Goal: Browse casually

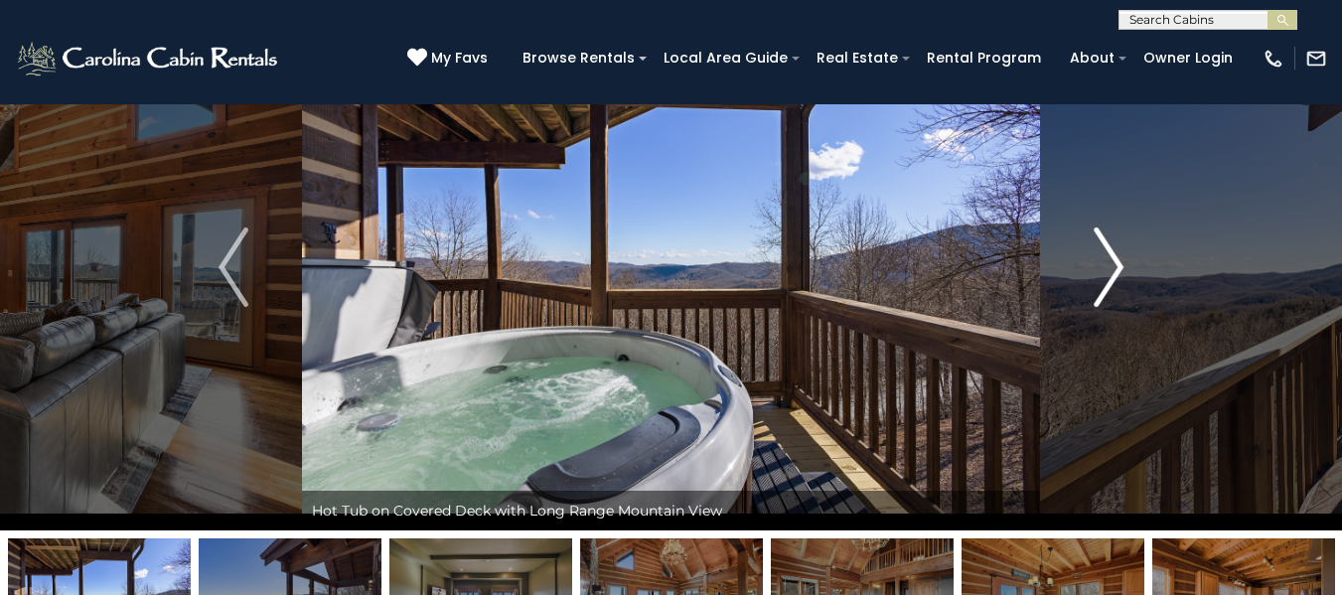
scroll to position [99, 0]
click at [1114, 251] on img "Next" at bounding box center [1109, 267] width 30 height 79
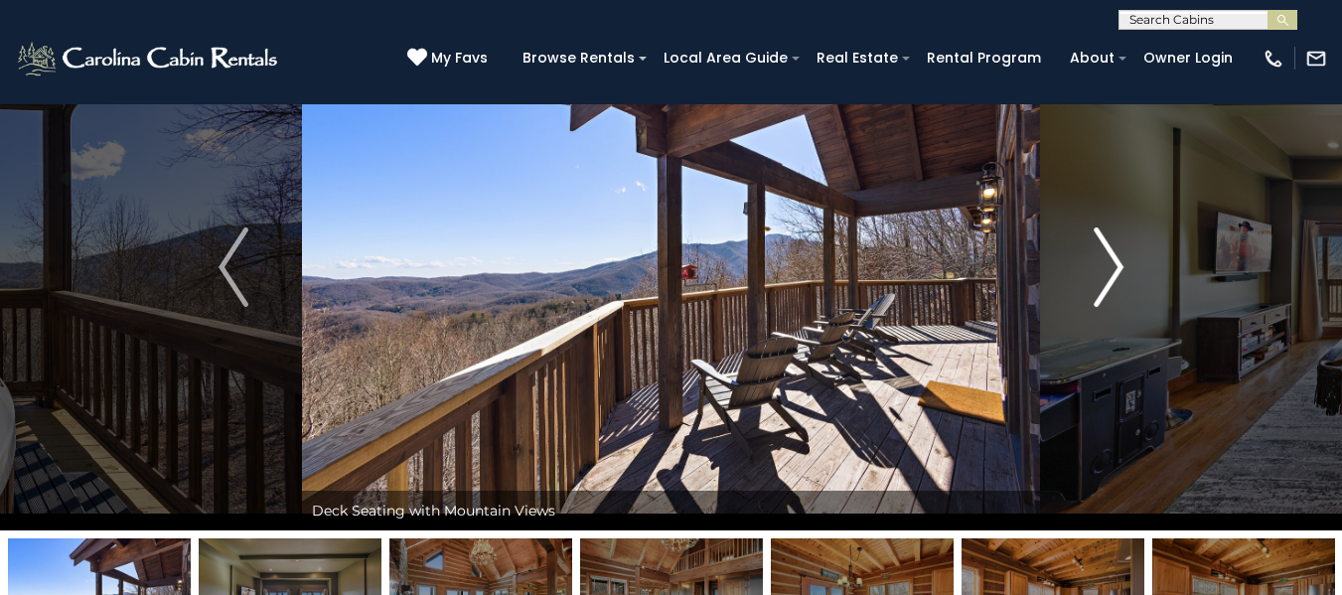
click at [1113, 251] on img "Next" at bounding box center [1109, 267] width 30 height 79
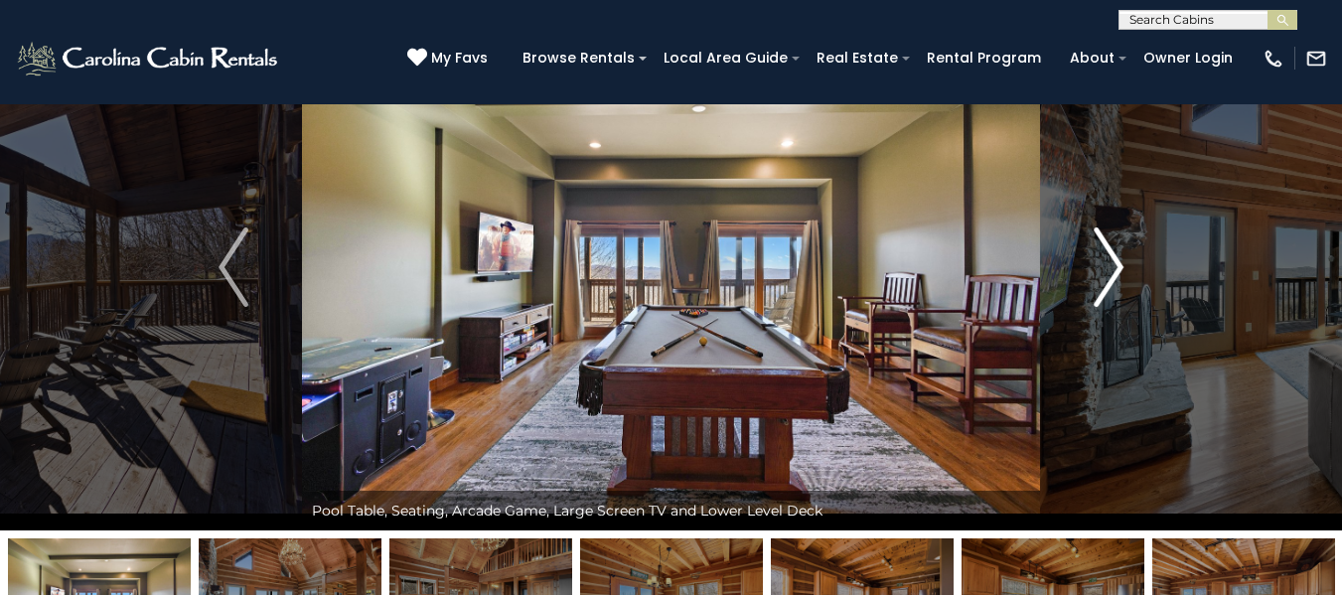
click at [1113, 251] on img "Next" at bounding box center [1109, 267] width 30 height 79
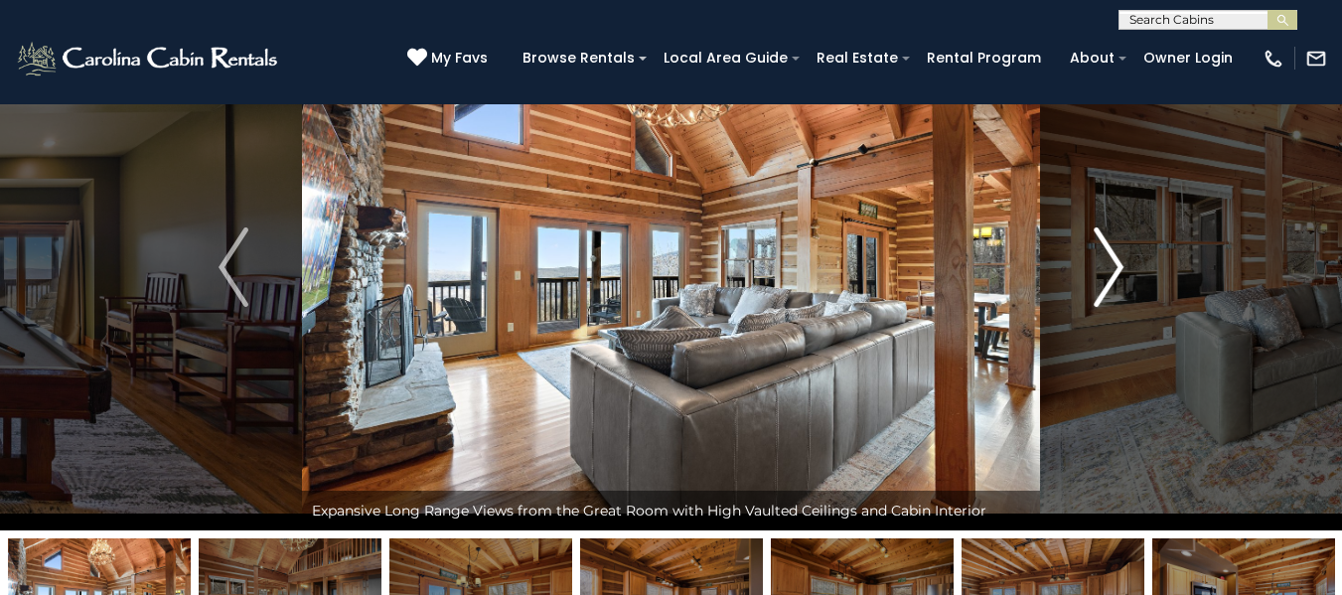
click at [1113, 251] on img "Next" at bounding box center [1109, 267] width 30 height 79
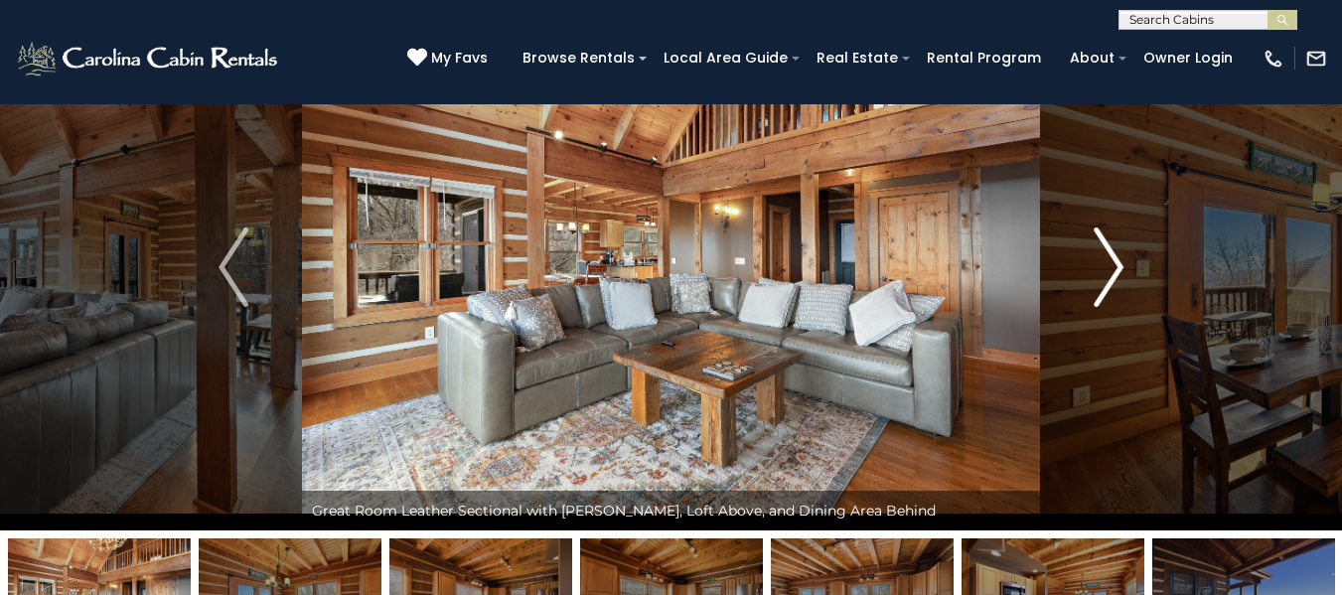
click at [1113, 251] on img "Next" at bounding box center [1109, 267] width 30 height 79
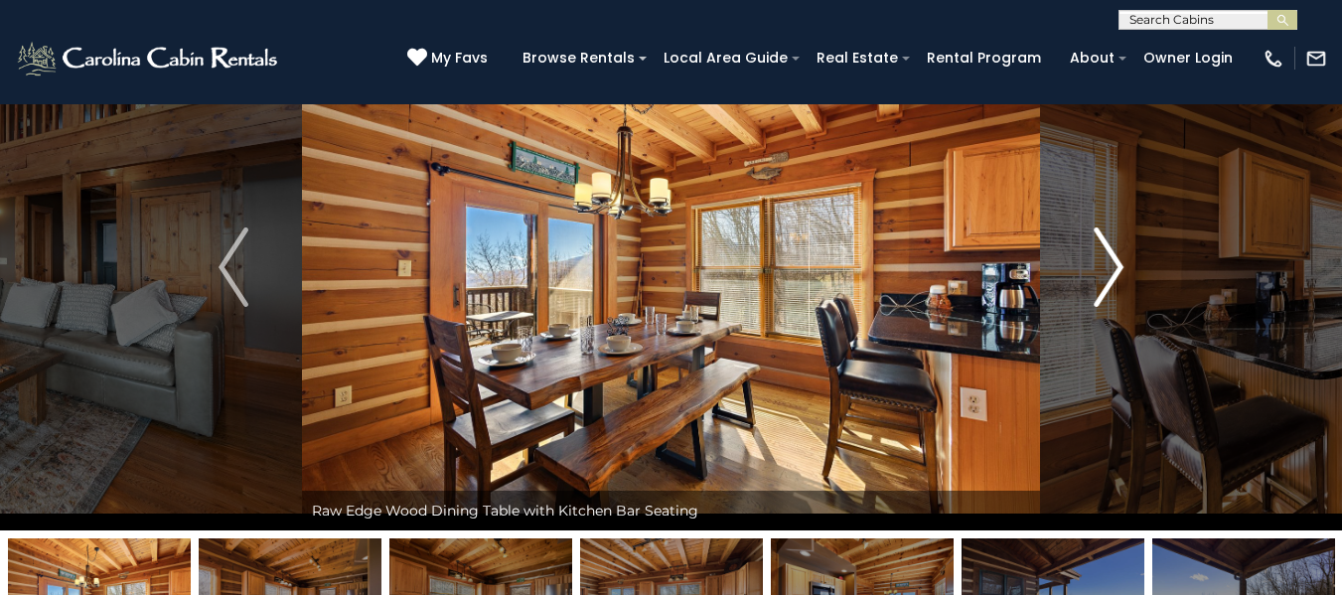
click at [1113, 251] on img "Next" at bounding box center [1109, 267] width 30 height 79
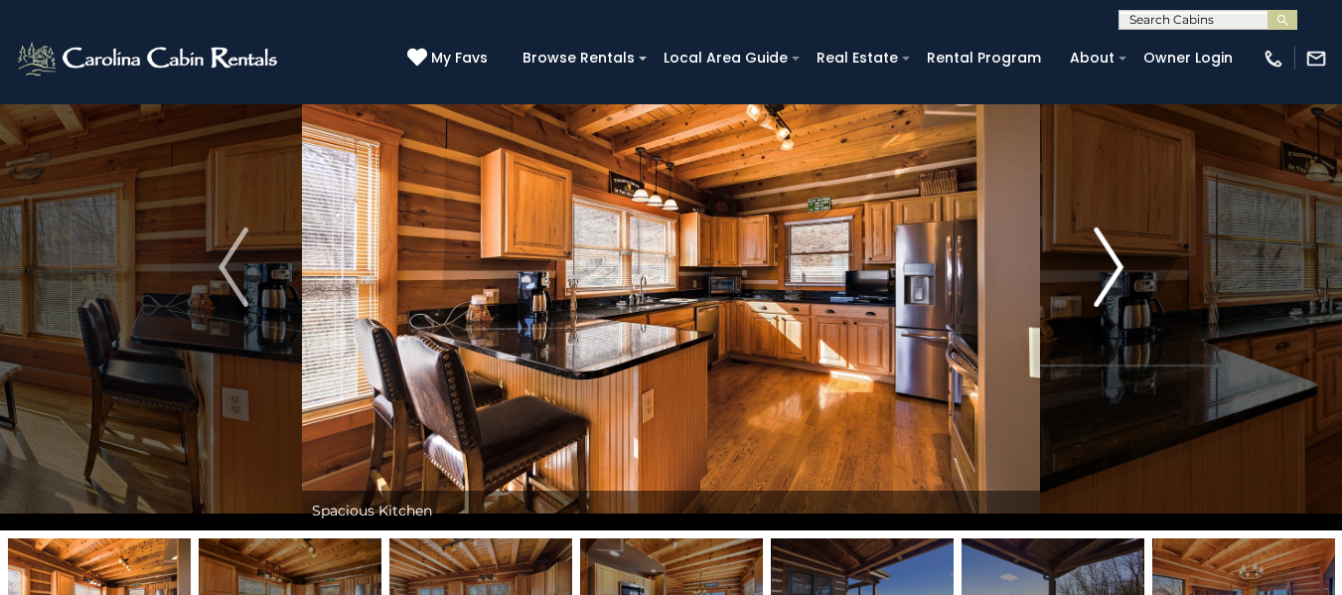
click at [1113, 251] on img "Next" at bounding box center [1109, 267] width 30 height 79
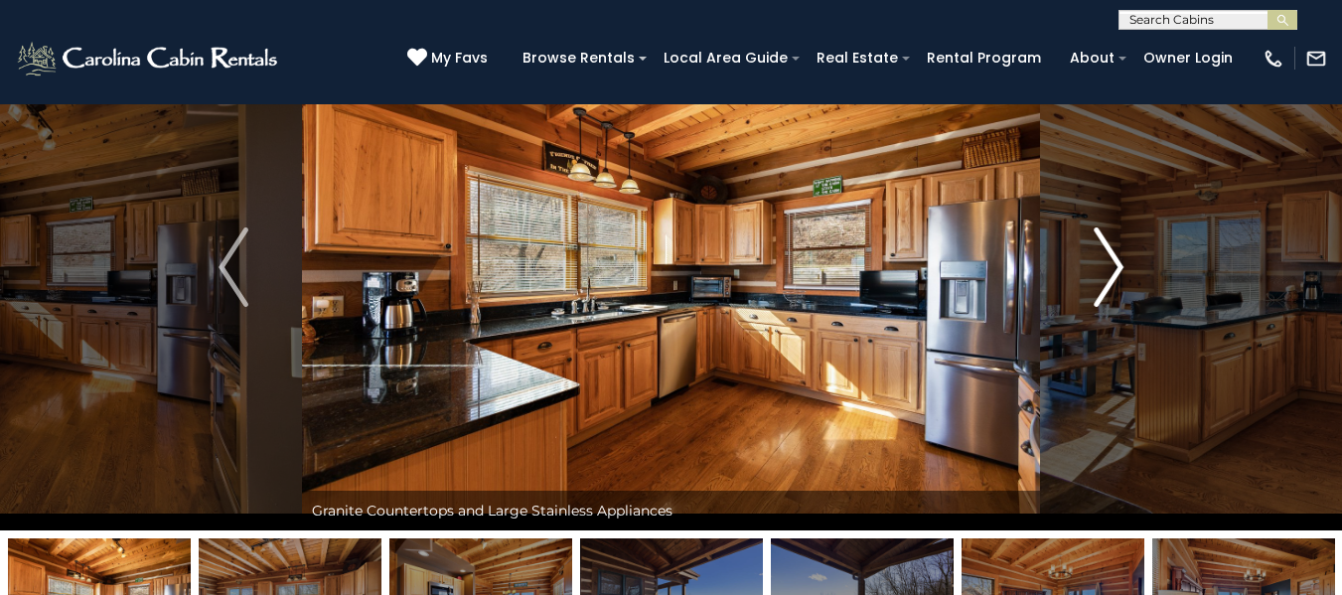
click at [1113, 251] on img "Next" at bounding box center [1109, 267] width 30 height 79
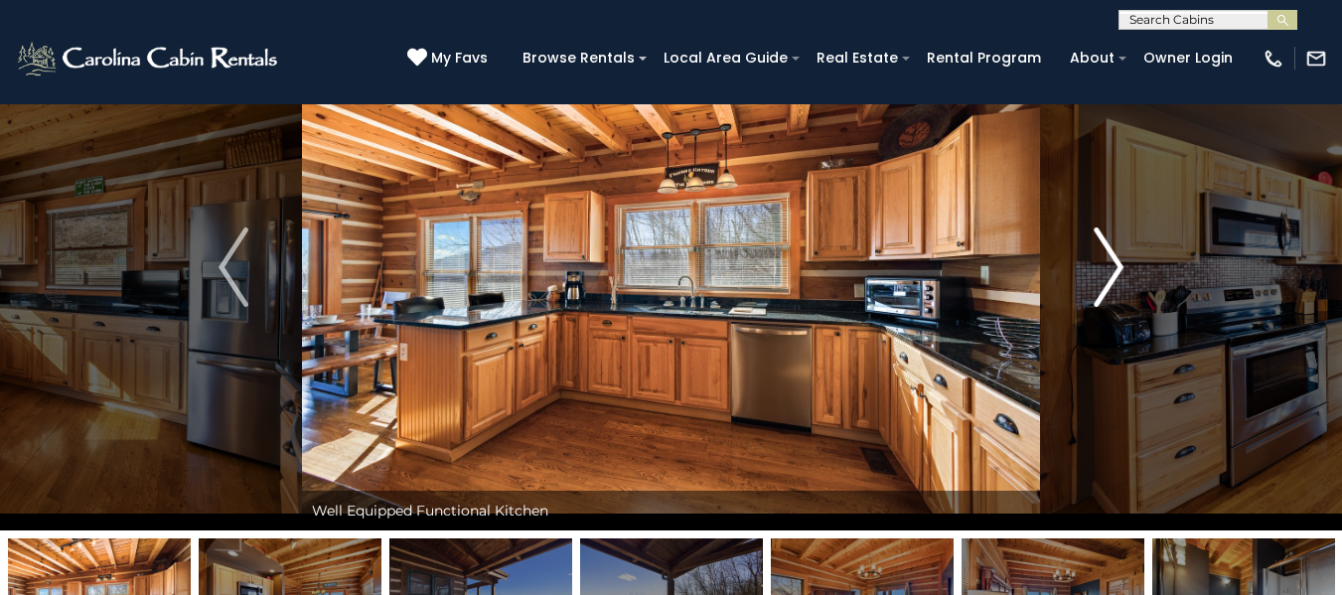
click at [1113, 251] on img "Next" at bounding box center [1109, 267] width 30 height 79
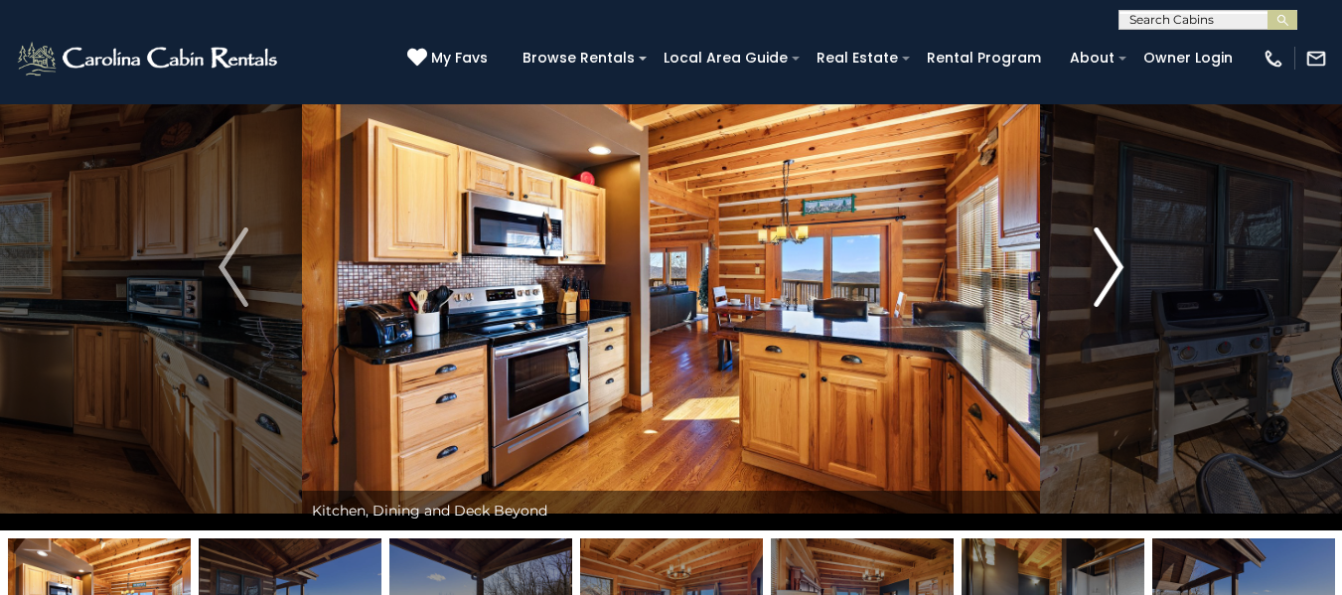
click at [1113, 252] on img "Next" at bounding box center [1109, 267] width 30 height 79
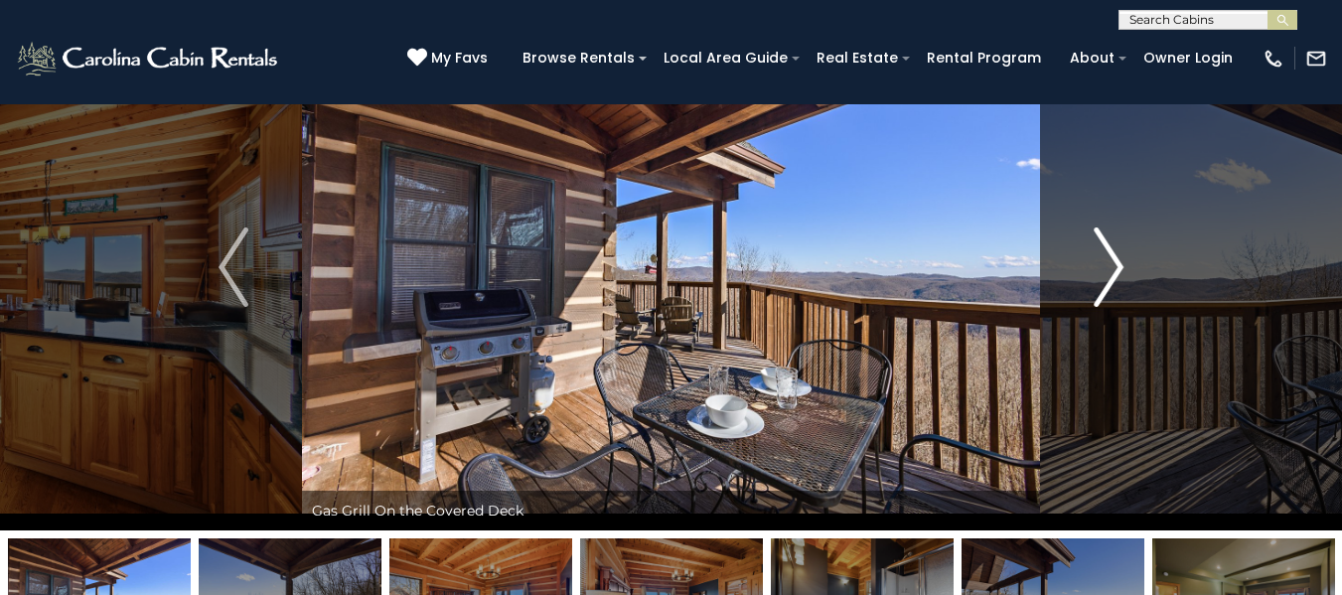
click at [1113, 252] on img "Next" at bounding box center [1109, 267] width 30 height 79
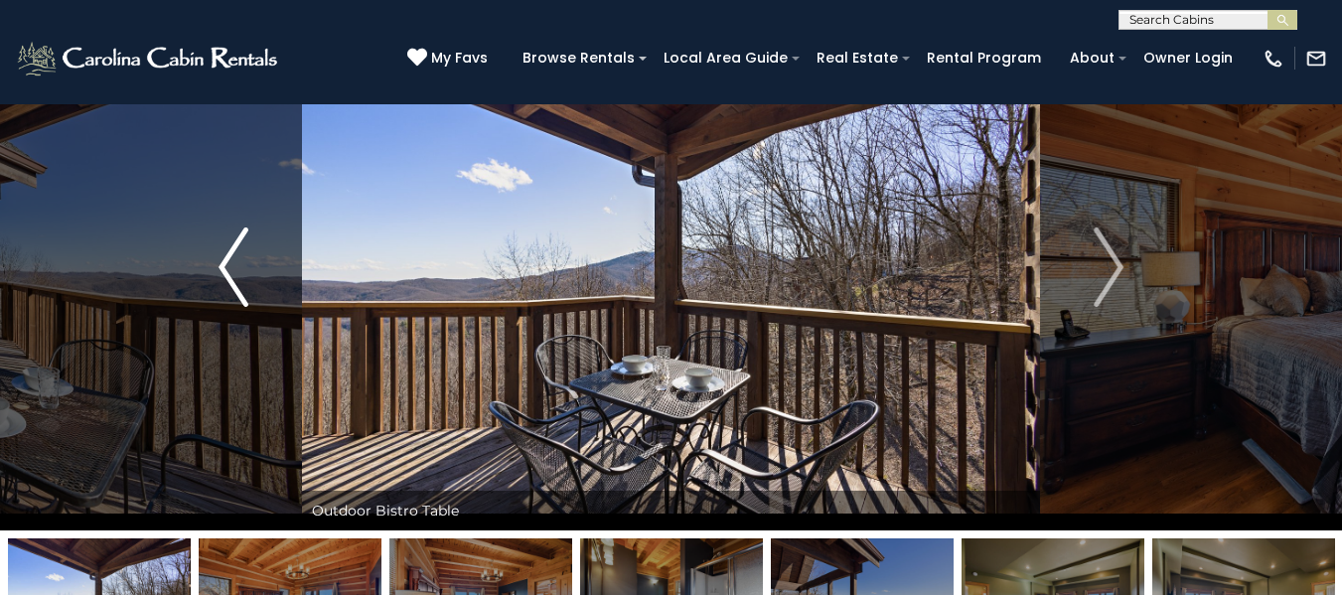
click at [212, 255] on button "Previous" at bounding box center [233, 267] width 137 height 527
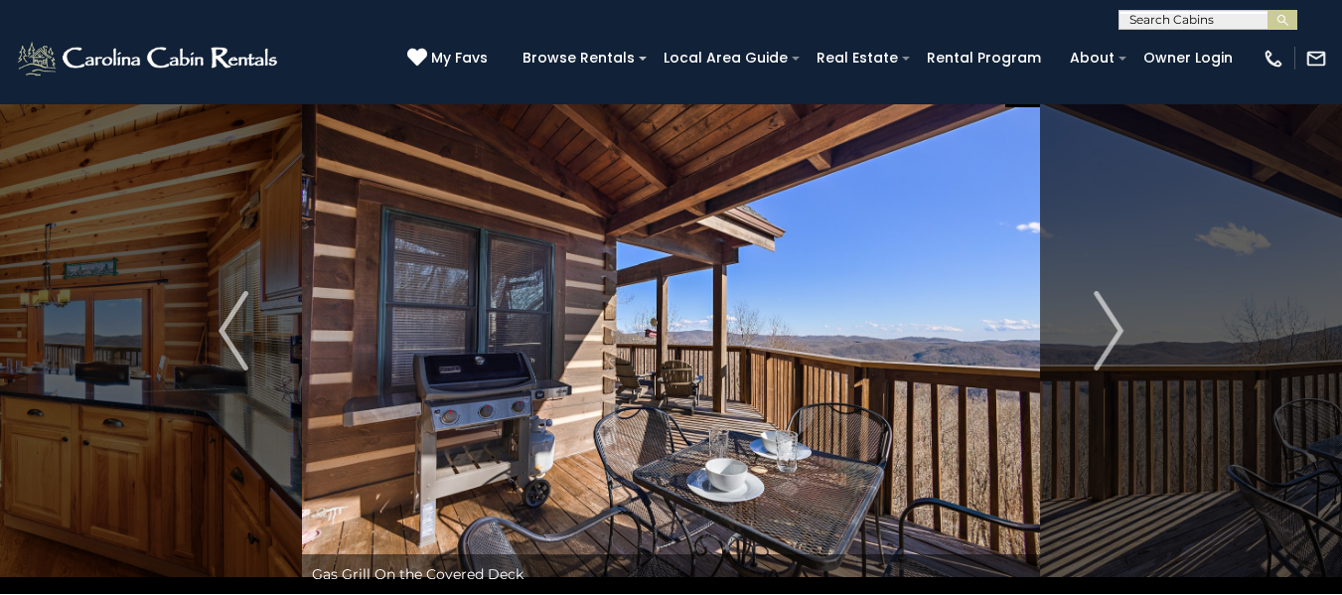
scroll to position [0, 0]
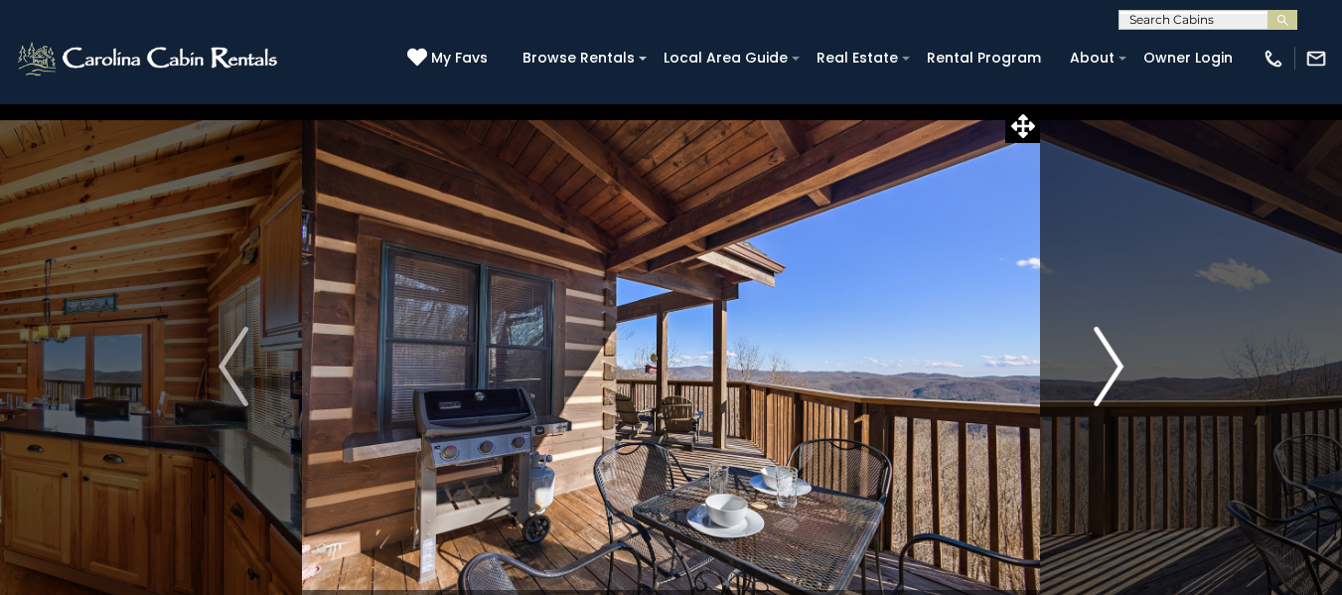
click at [1122, 357] on img "Next" at bounding box center [1109, 366] width 30 height 79
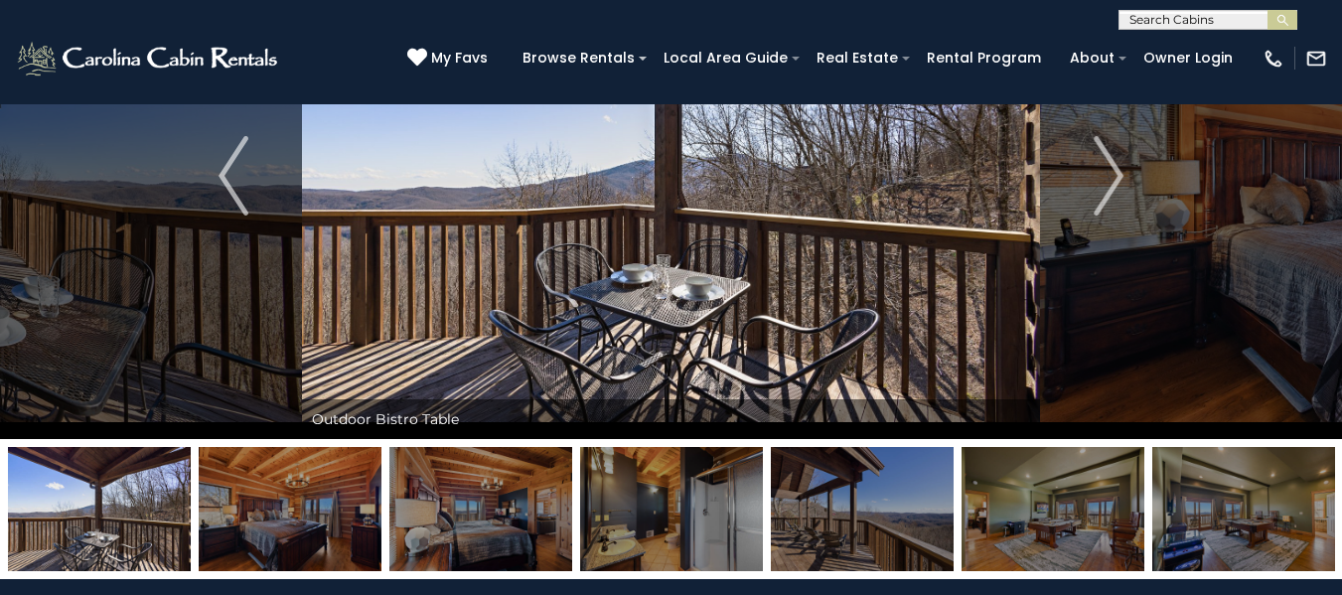
scroll to position [199, 0]
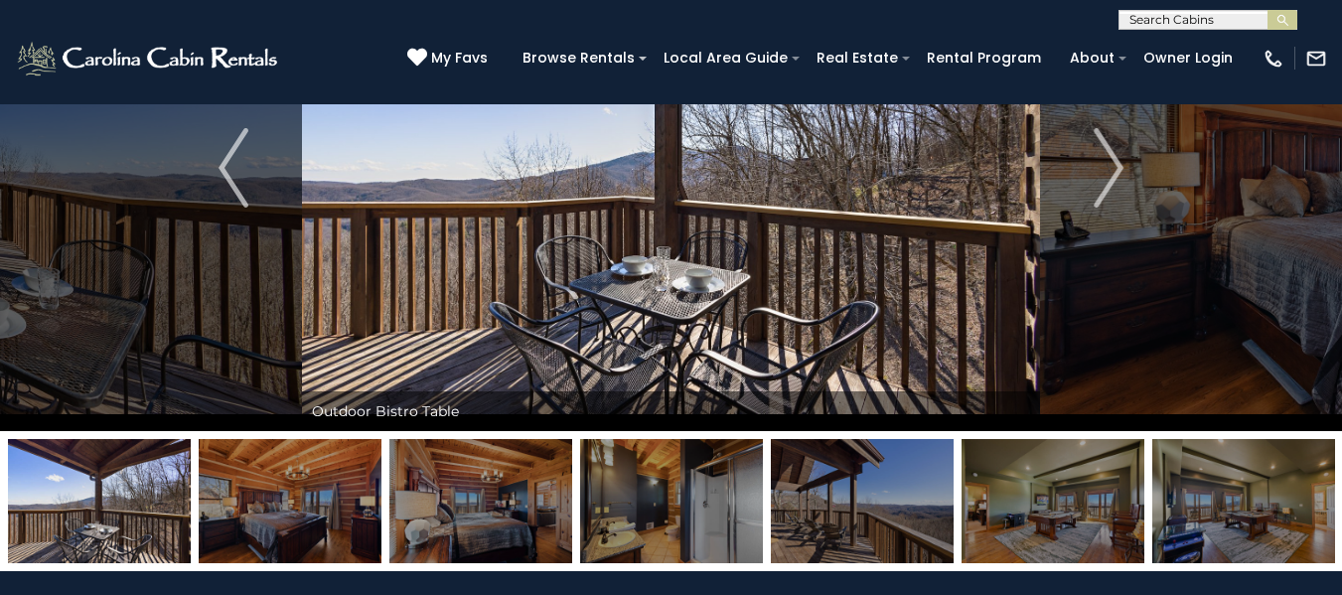
click at [790, 267] on img at bounding box center [671, 168] width 738 height 527
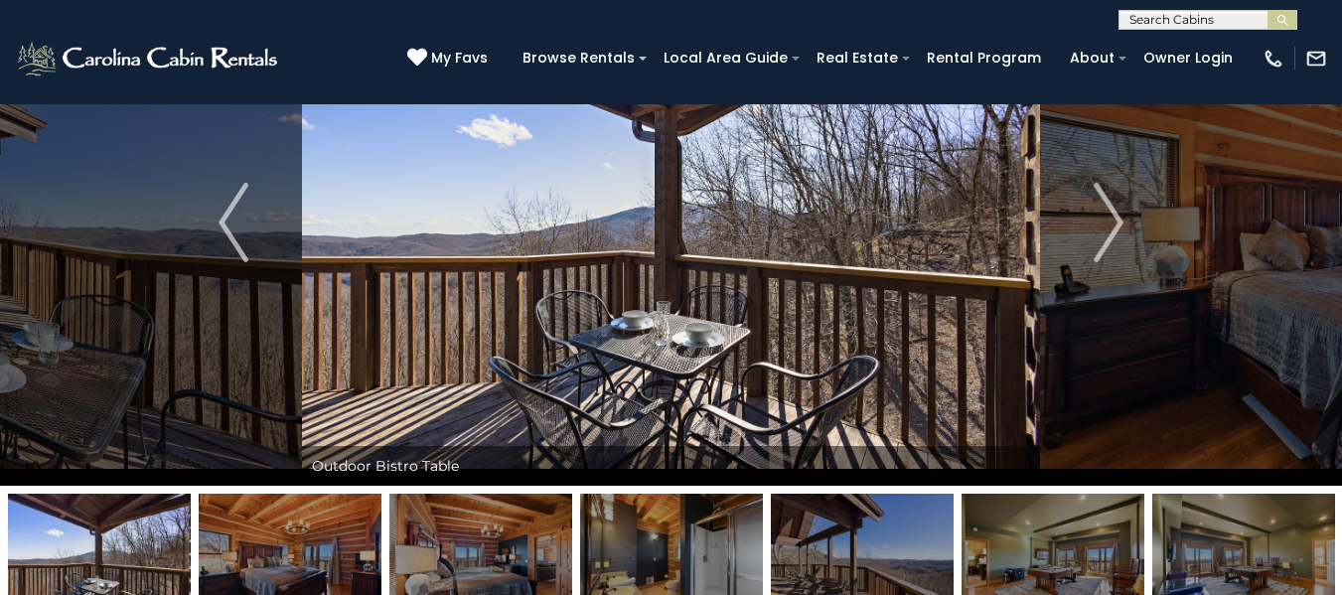
scroll to position [99, 0]
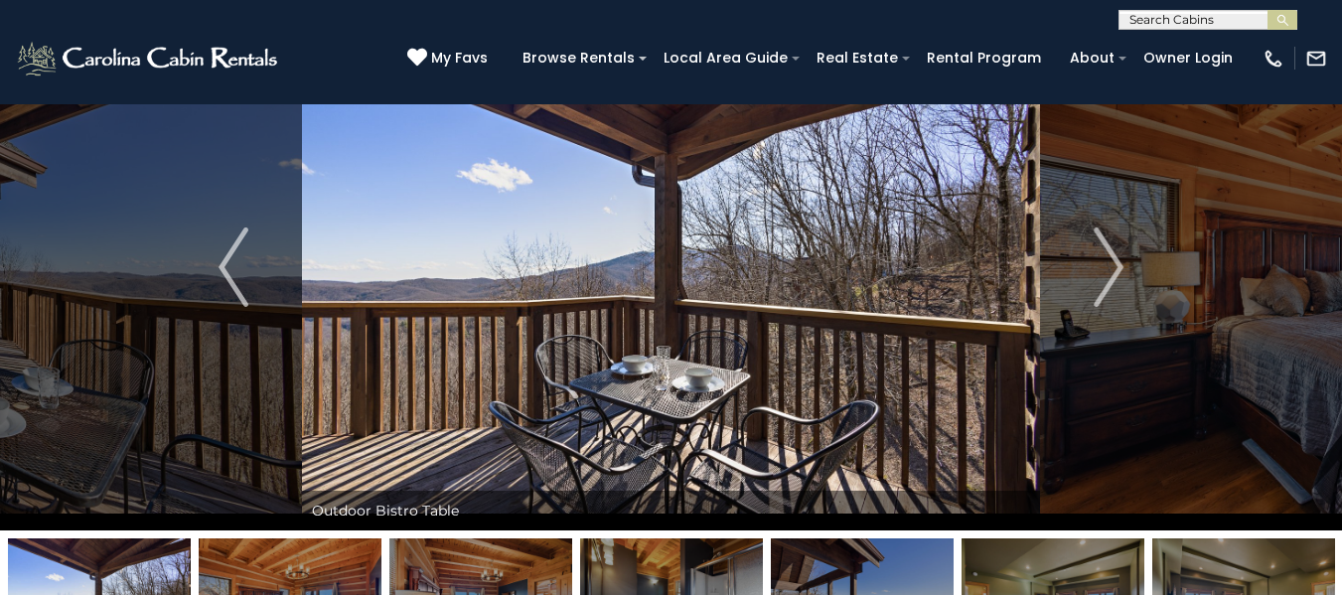
click at [601, 225] on img at bounding box center [671, 267] width 738 height 527
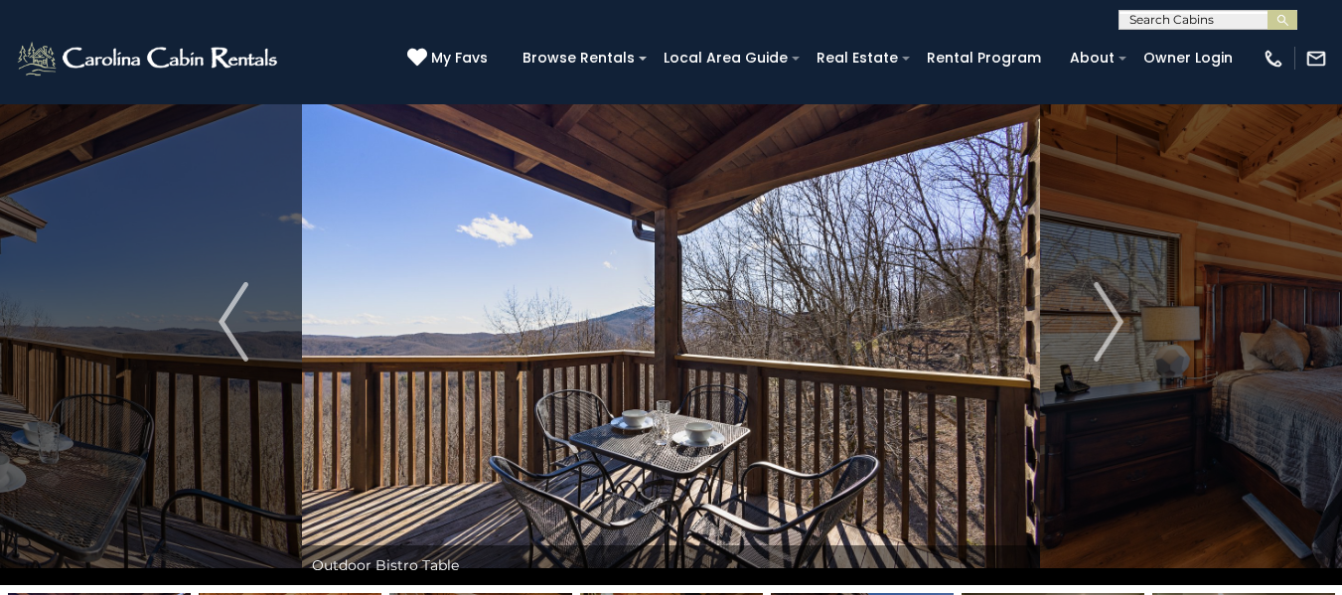
scroll to position [0, 0]
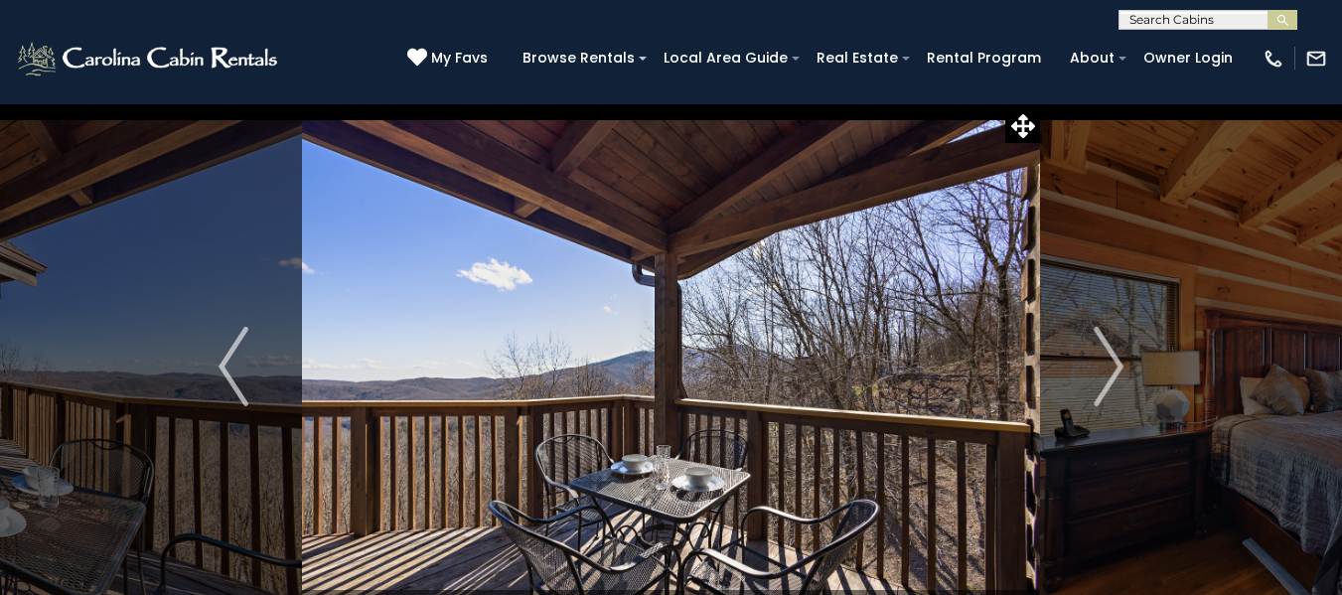
click at [698, 295] on img at bounding box center [671, 366] width 738 height 527
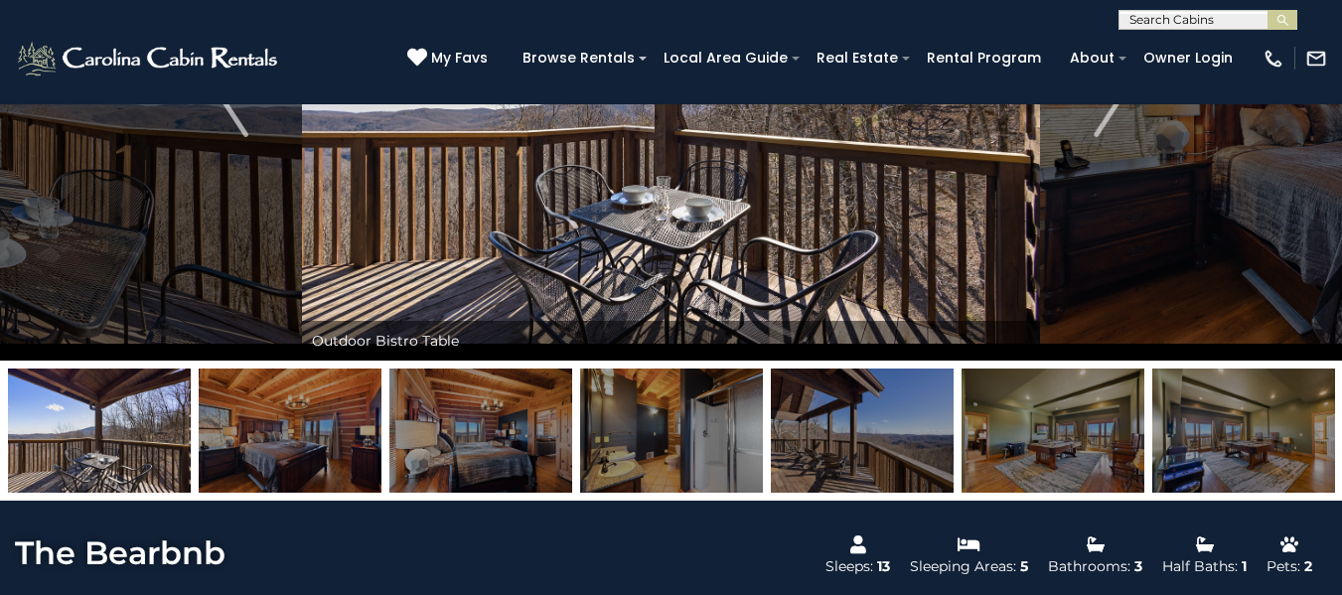
scroll to position [298, 0]
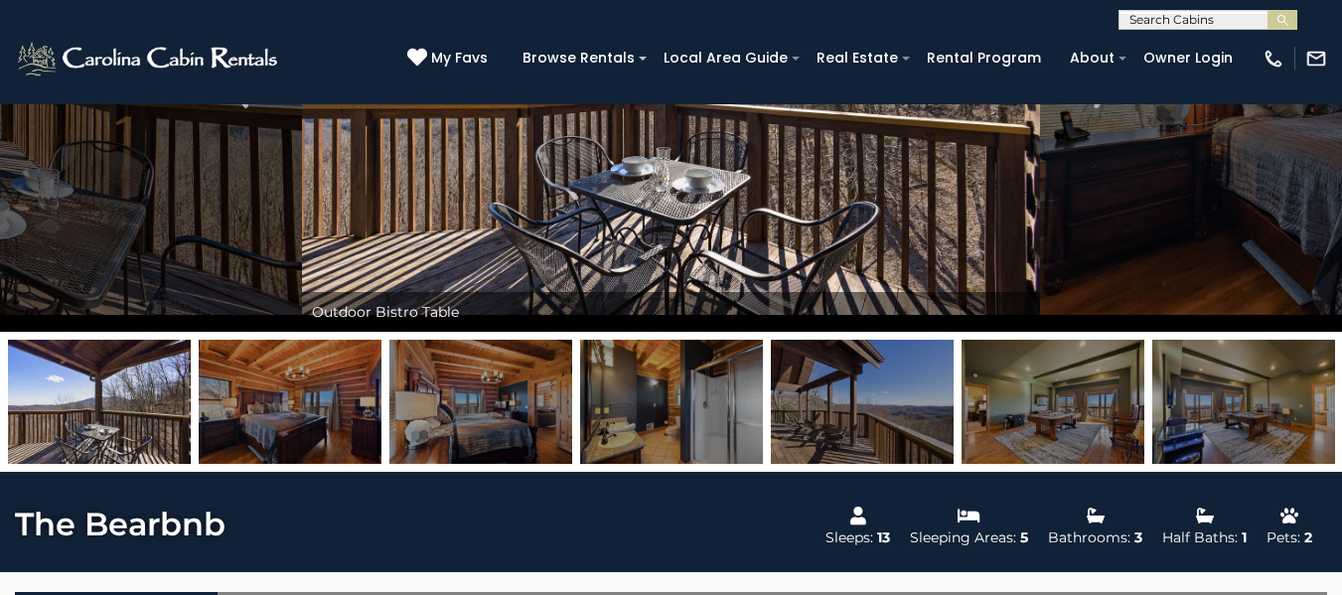
click at [485, 387] on img at bounding box center [481, 402] width 183 height 124
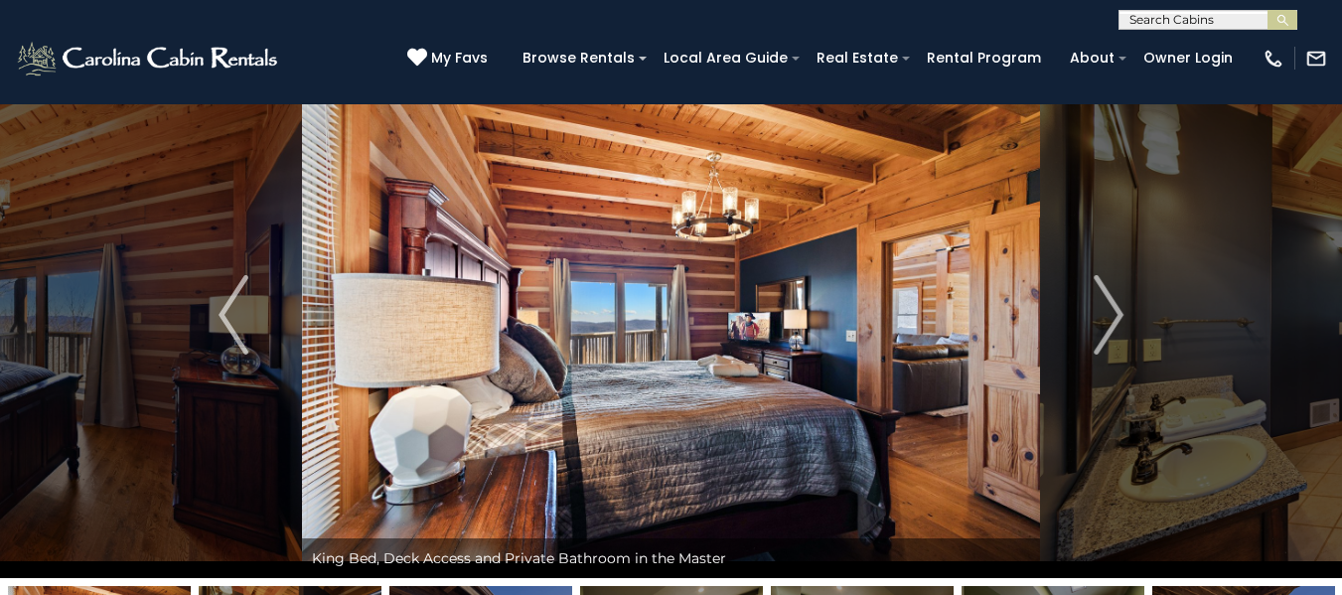
scroll to position [99, 0]
